Goal: Go to known website: Access a specific website the user already knows

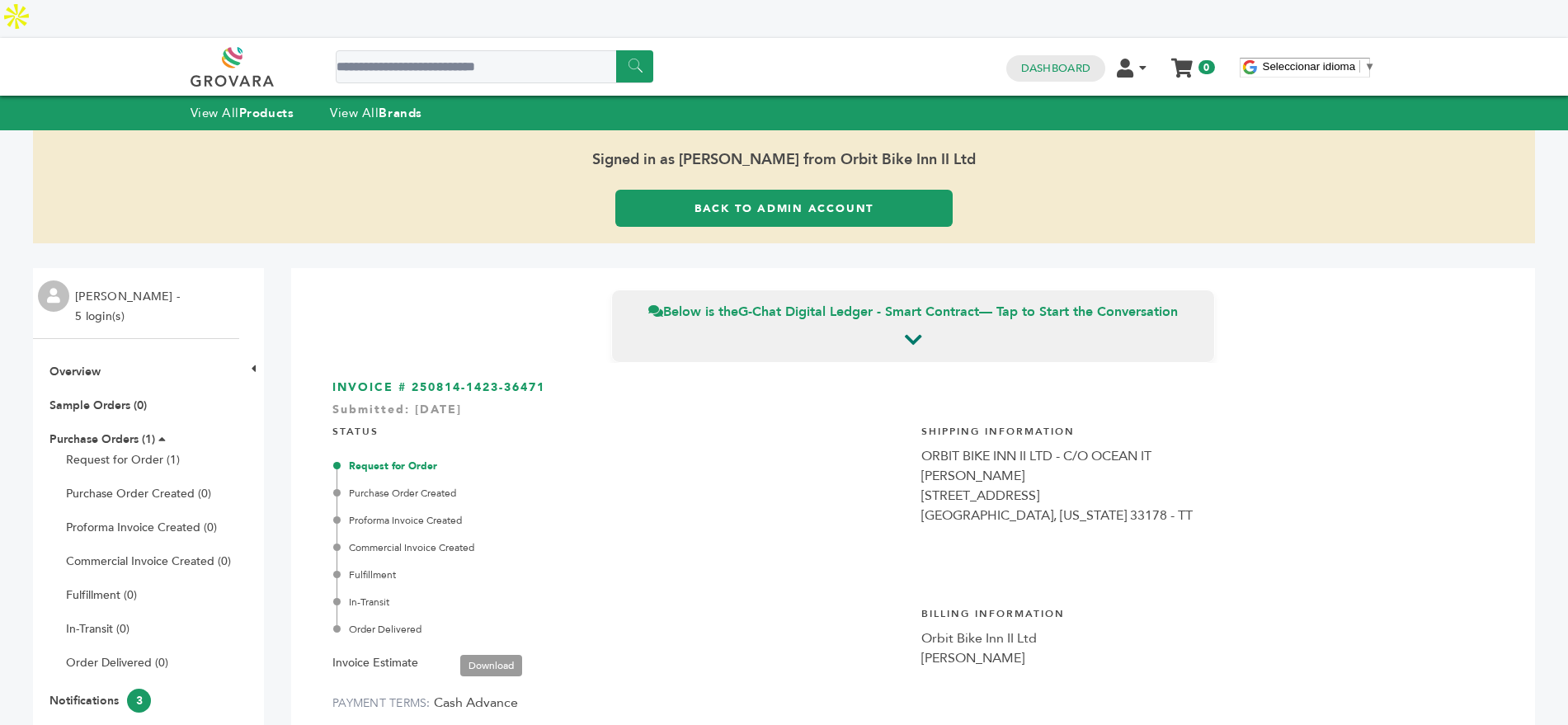
click at [797, 190] on link "Back to Admin Account" at bounding box center [783, 208] width 336 height 37
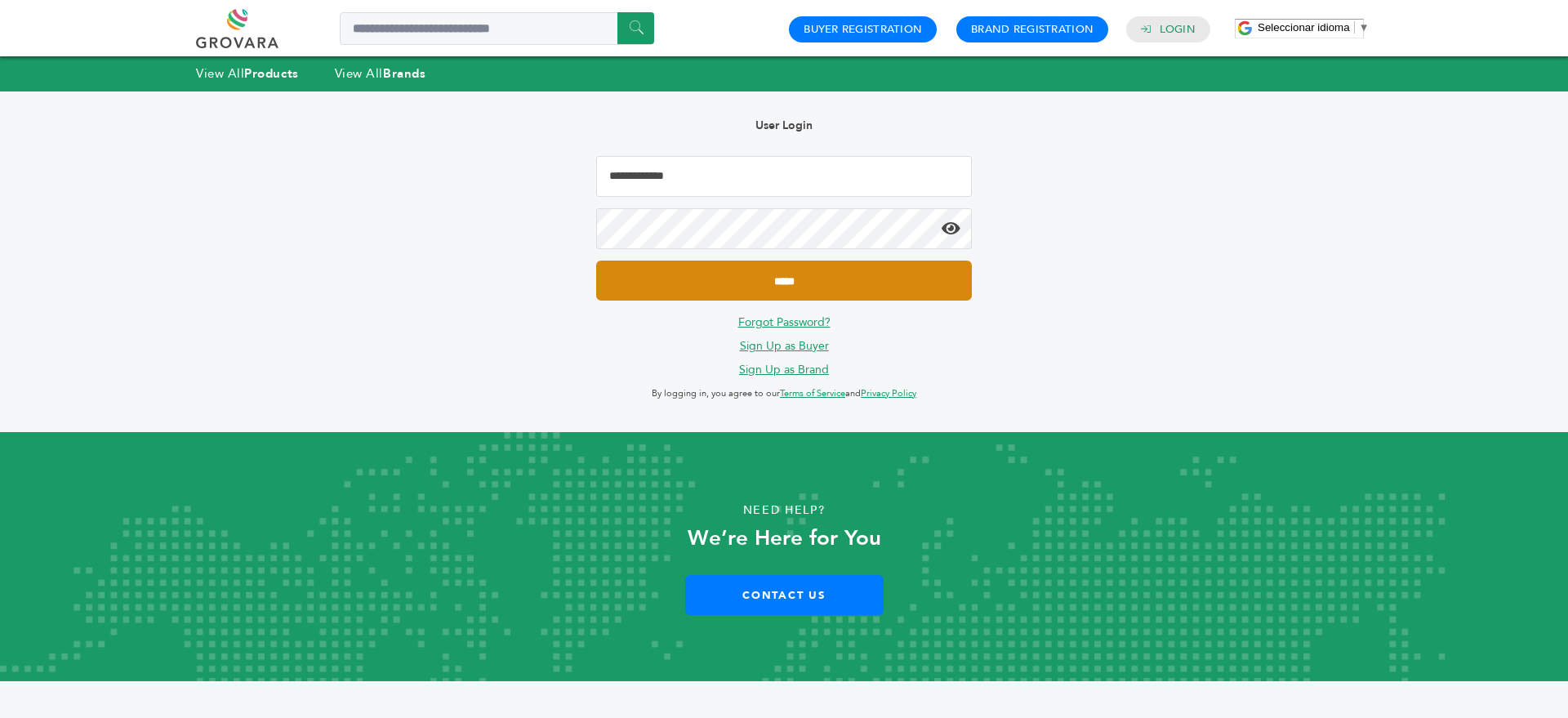
type input "**********"
click at [691, 288] on input "*****" at bounding box center [784, 281] width 376 height 40
